Goal: Download file/media

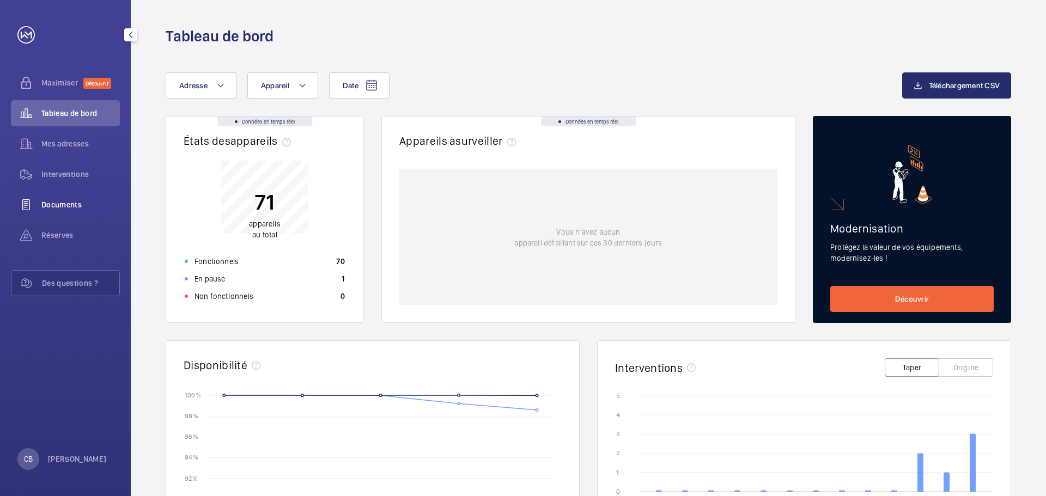
click at [74, 207] on font "Documents" at bounding box center [61, 205] width 40 height 9
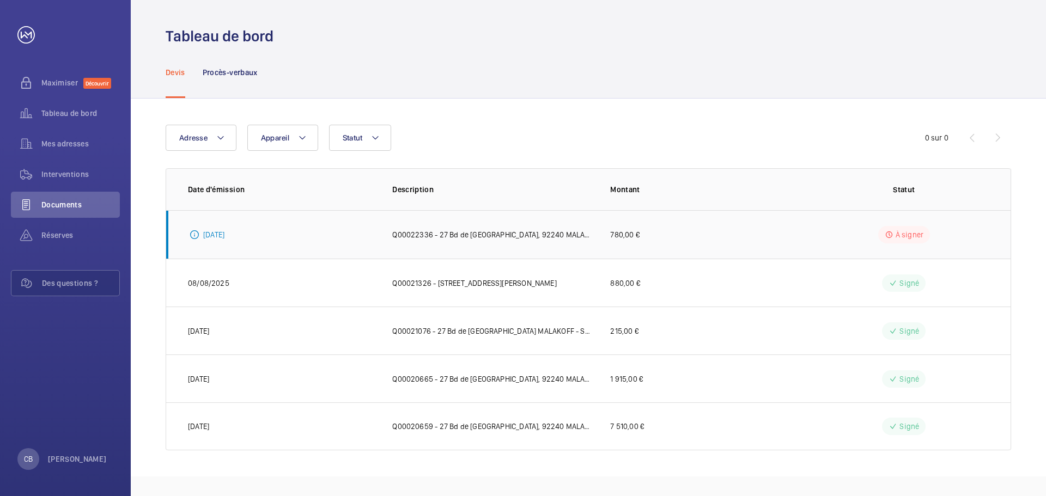
click at [461, 239] on font "Q00022336 - 27 Bd de [GEOGRAPHIC_DATA], 92240 MALAKOFF - SNEF - Portail Battant…" at bounding box center [578, 235] width 372 height 9
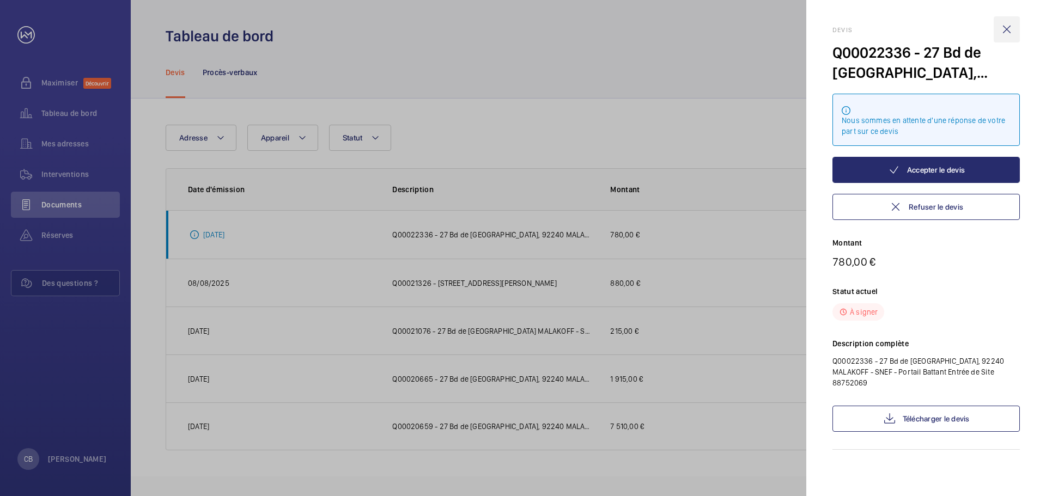
click at [1009, 32] on wm-front-icon-button at bounding box center [1007, 29] width 26 height 26
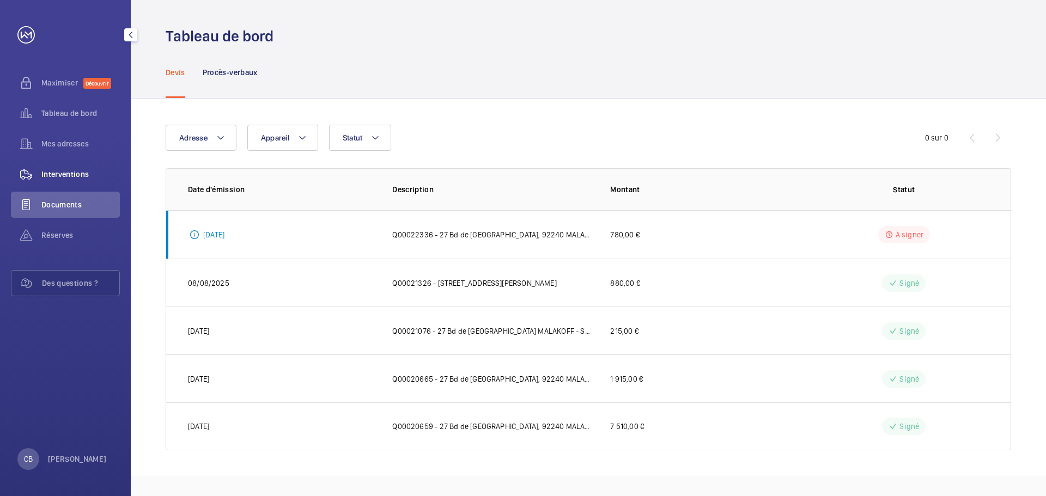
click at [65, 177] on font "Interventions" at bounding box center [65, 174] width 48 height 9
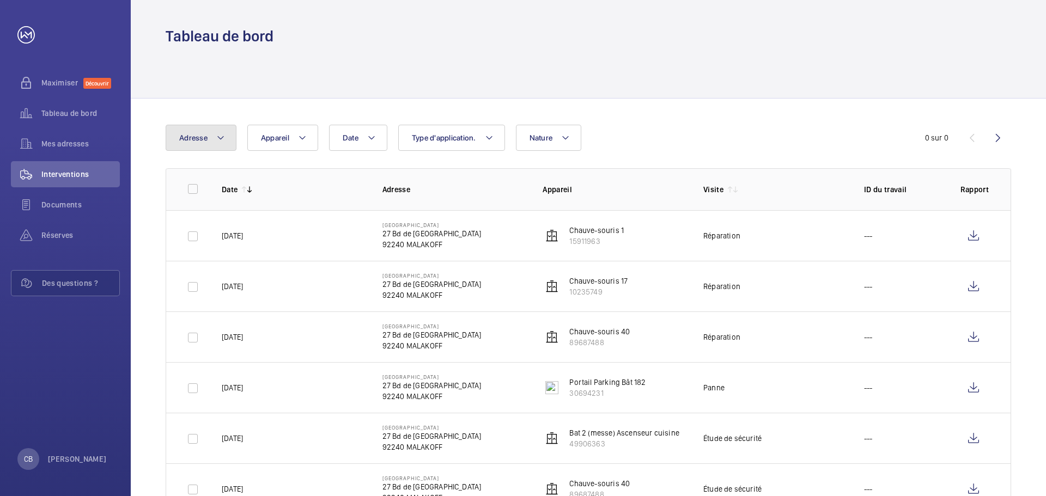
click at [217, 133] on mat-icon at bounding box center [220, 137] width 9 height 13
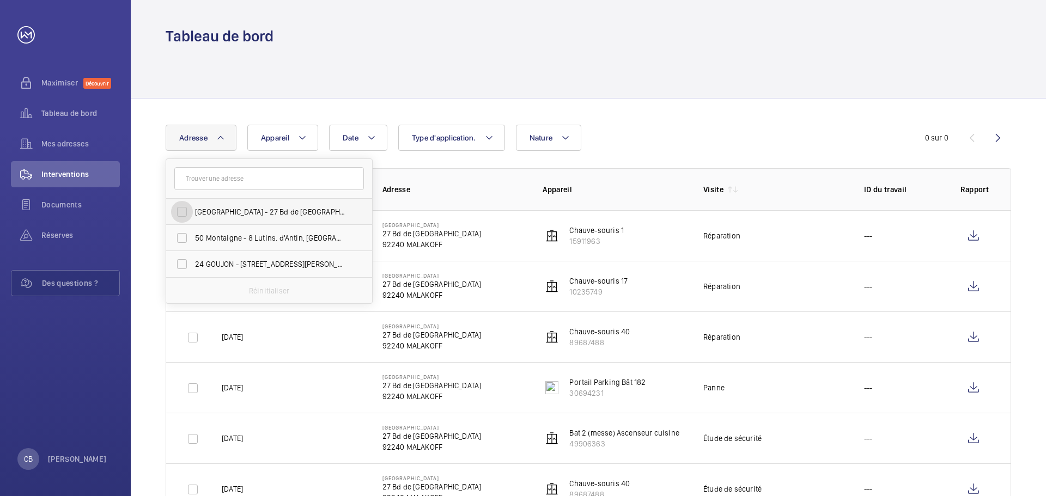
click at [181, 215] on input "[GEOGRAPHIC_DATA] - 27 Bd de [GEOGRAPHIC_DATA], MALAKOFF 92240" at bounding box center [182, 212] width 22 height 22
checkbox input "true"
click at [714, 89] on div at bounding box center [589, 72] width 846 height 52
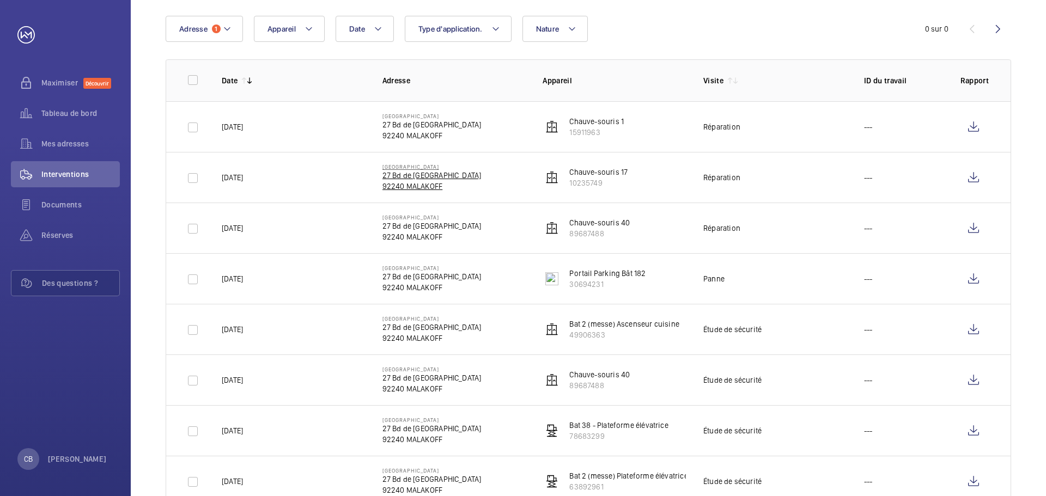
scroll to position [54, 0]
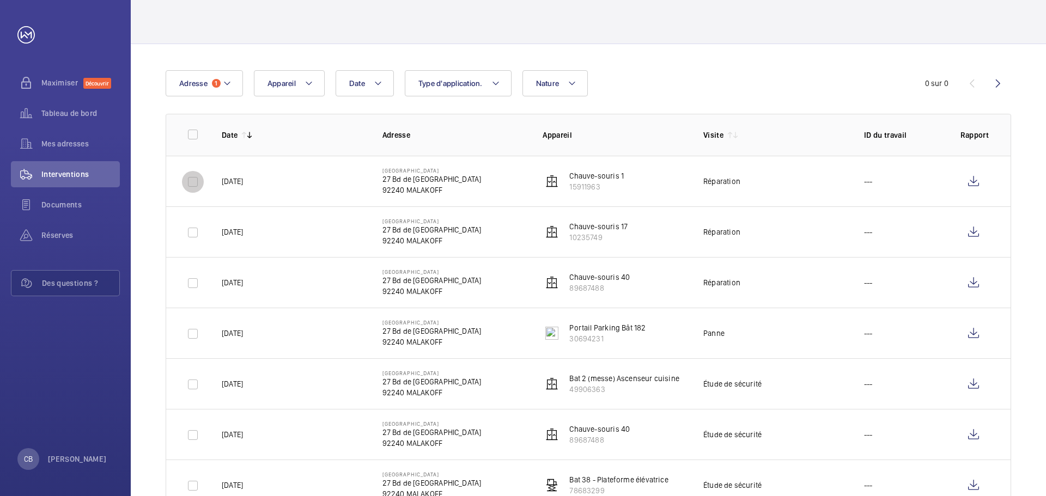
click at [190, 178] on input "checkbox" at bounding box center [193, 182] width 22 height 22
click at [191, 181] on input "checkbox" at bounding box center [193, 182] width 22 height 22
checkbox input "false"
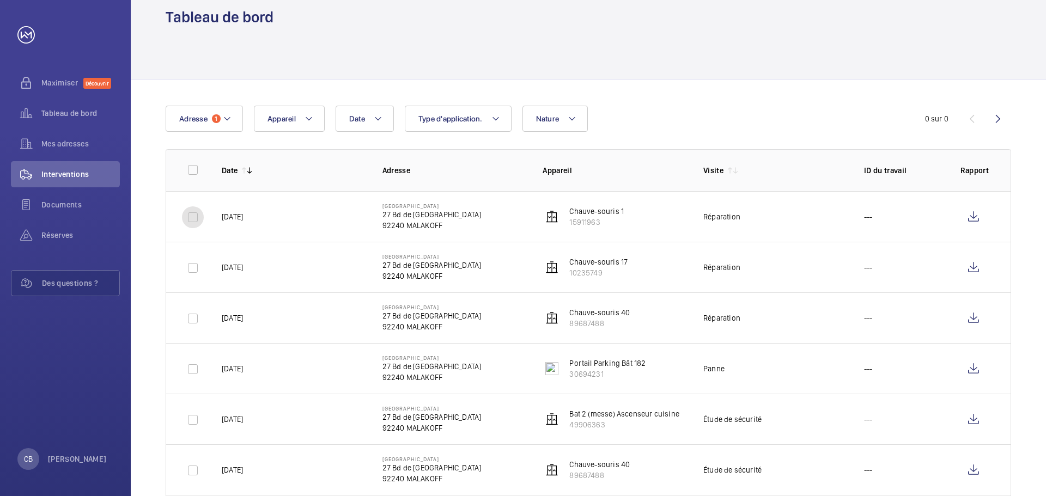
scroll to position [0, 0]
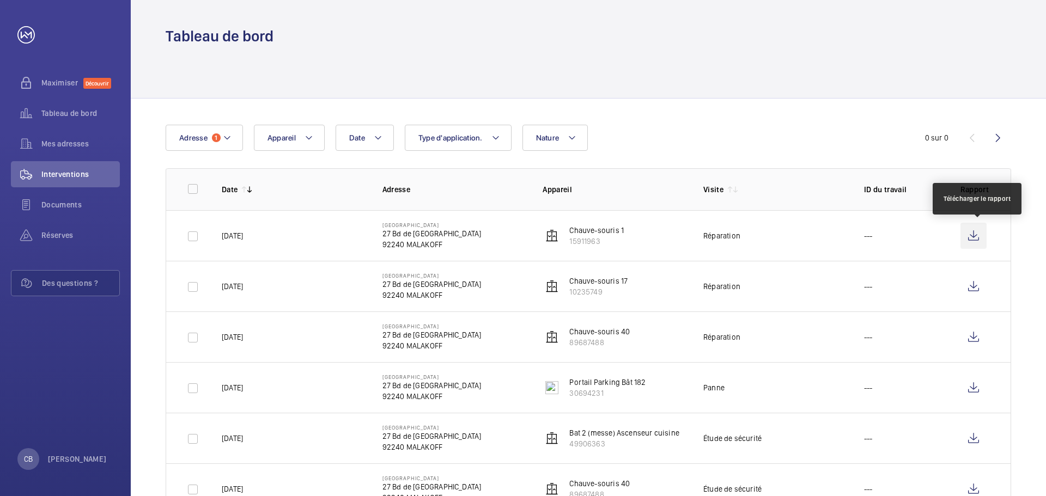
click at [977, 234] on wm-front-icon-button at bounding box center [974, 236] width 26 height 26
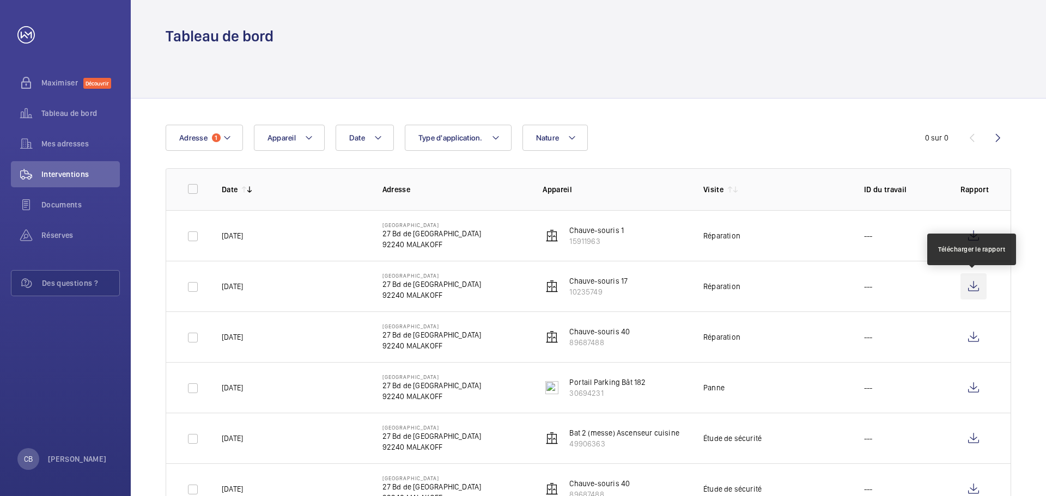
click at [975, 283] on wm-front-icon-button at bounding box center [974, 287] width 26 height 26
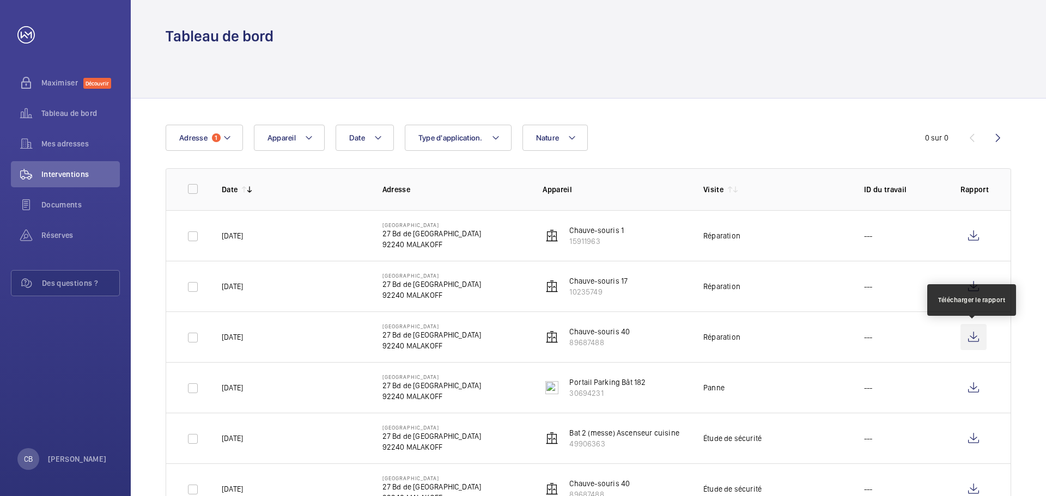
click at [974, 342] on wm-front-icon-button at bounding box center [974, 337] width 26 height 26
click at [76, 110] on font "Tableau de bord" at bounding box center [69, 113] width 56 height 9
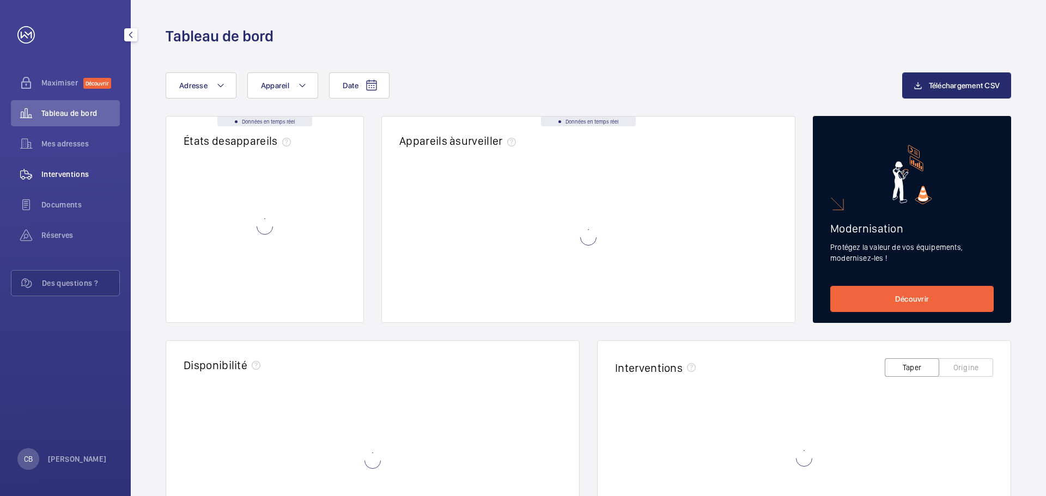
click at [60, 174] on font "Interventions" at bounding box center [65, 174] width 48 height 9
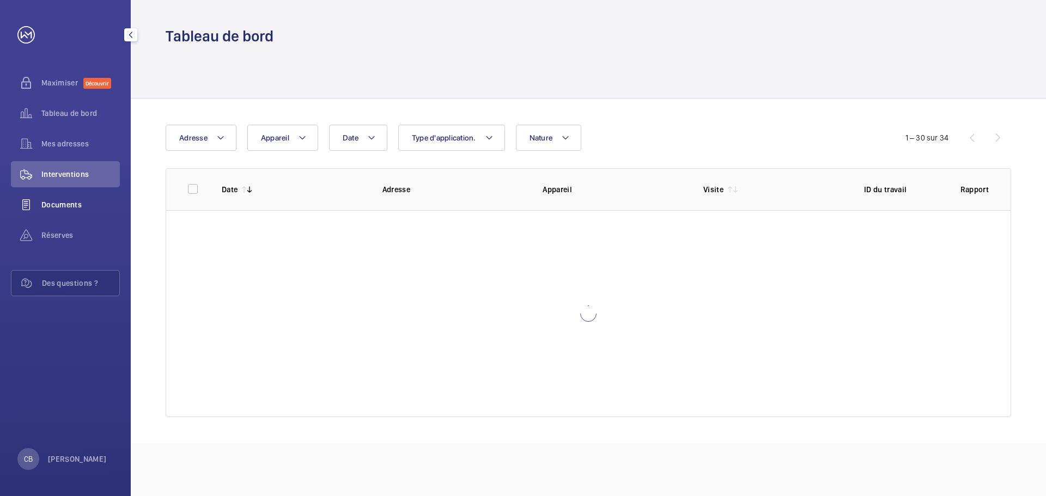
click at [57, 201] on font "Documents" at bounding box center [61, 205] width 40 height 9
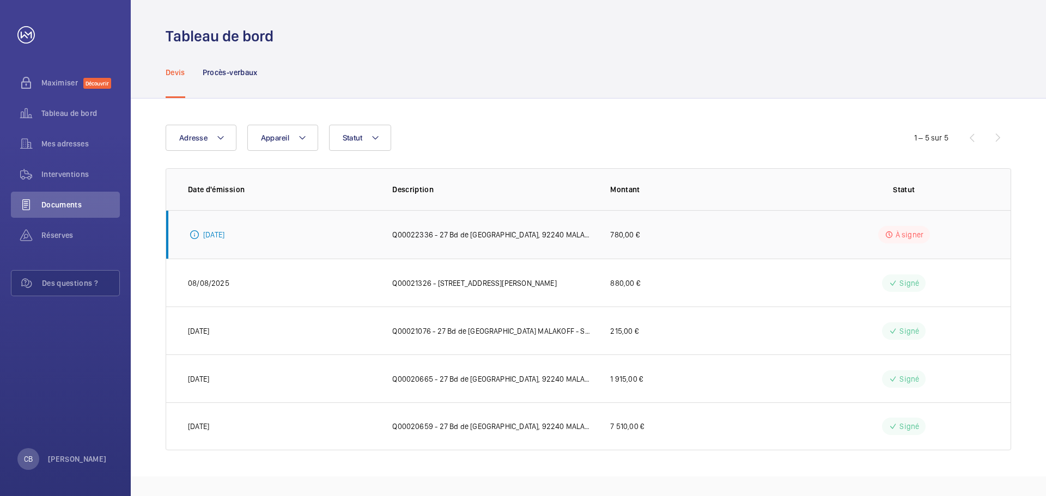
click at [508, 236] on font "Q00022336 - 27 Bd de [GEOGRAPHIC_DATA], 92240 MALAKOFF - SNEF - Portail Battant…" at bounding box center [578, 235] width 372 height 9
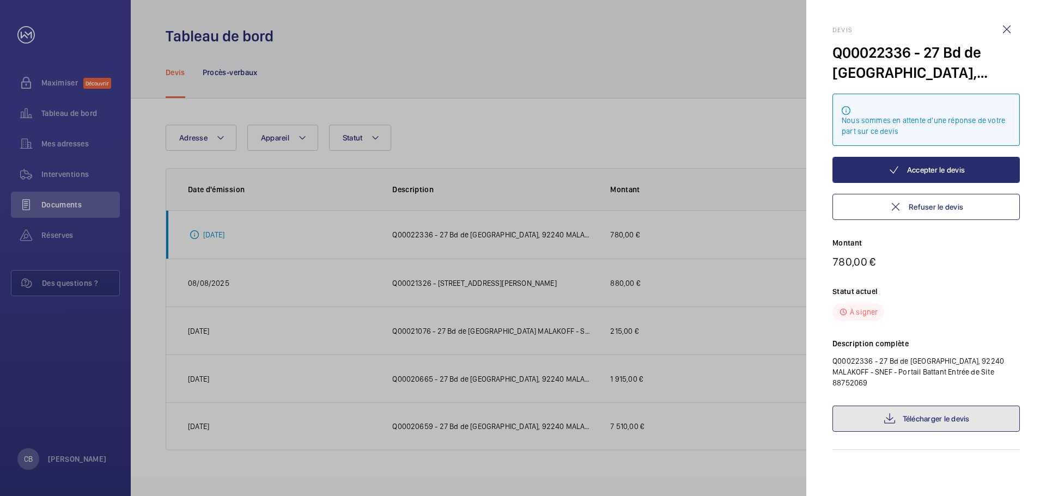
click at [926, 415] on font "Télécharger le devis" at bounding box center [936, 419] width 67 height 9
click at [1009, 30] on wm-front-icon-button at bounding box center [1007, 29] width 26 height 26
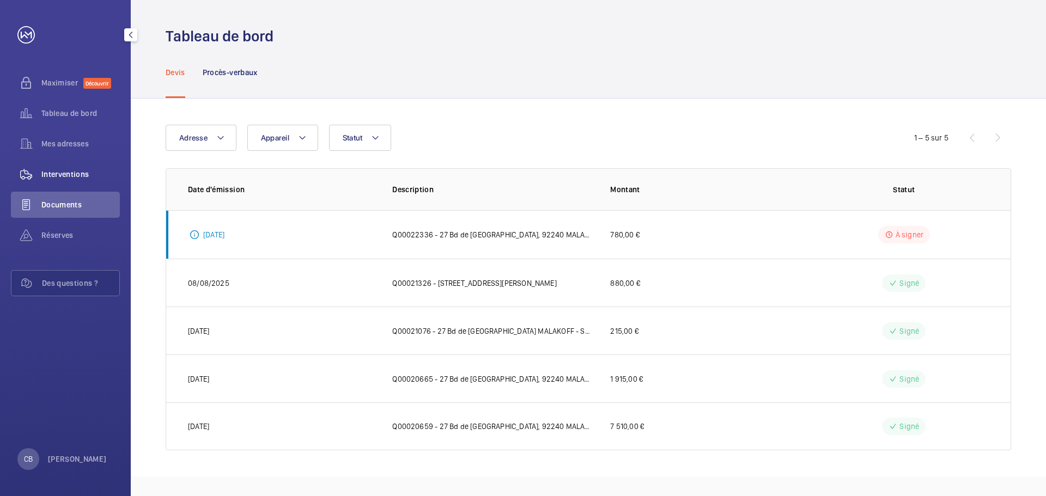
click at [62, 167] on div "Interventions" at bounding box center [65, 174] width 109 height 26
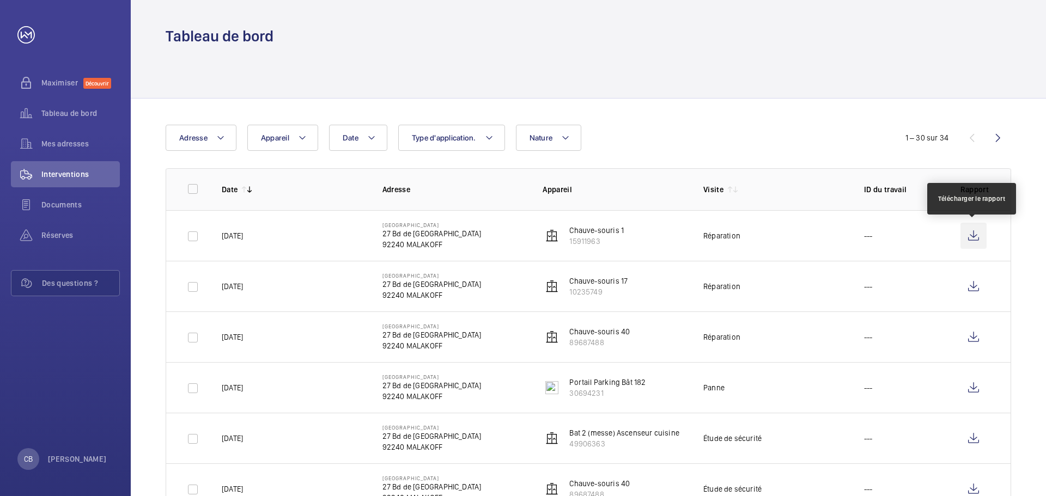
click at [972, 234] on wm-front-icon-button at bounding box center [974, 236] width 26 height 26
